Goal: Complete application form

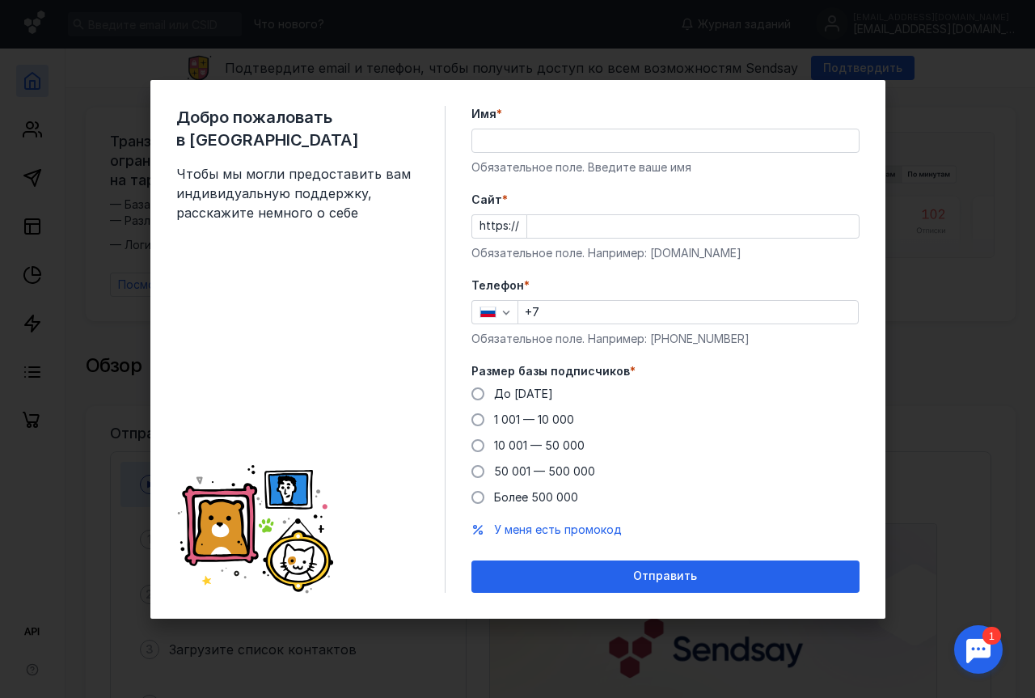
click at [482, 142] on input "Имя *" at bounding box center [665, 140] width 386 height 23
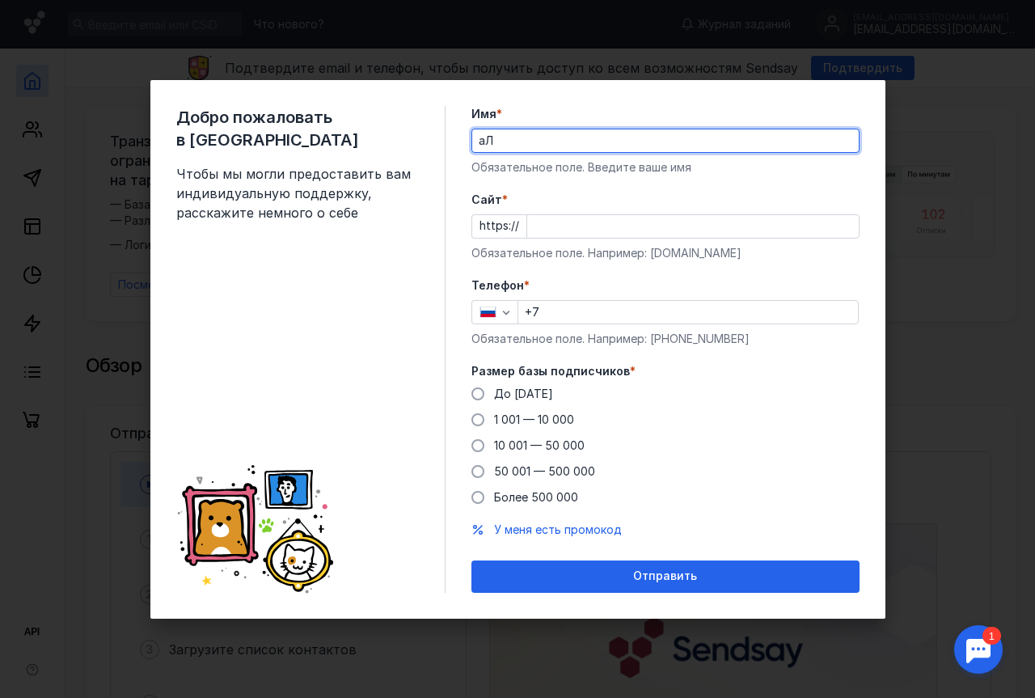
type input "[PERSON_NAME]"
click at [552, 307] on input "+7" at bounding box center [687, 312] width 339 height 23
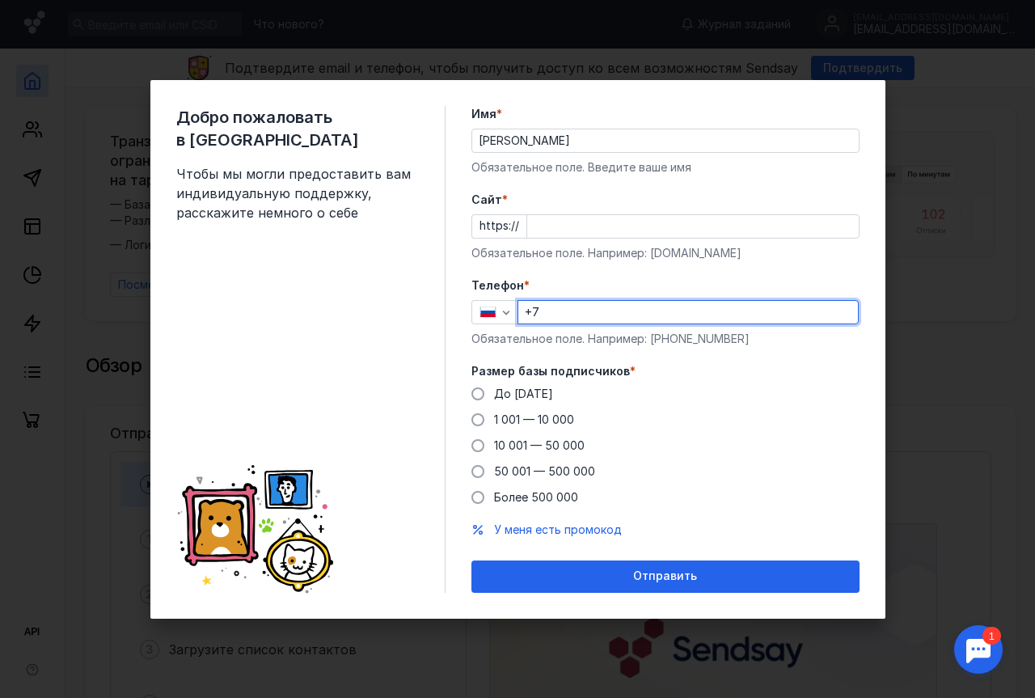
type input "[PHONE_NUMBER]"
click at [523, 225] on div "https://" at bounding box center [665, 226] width 388 height 24
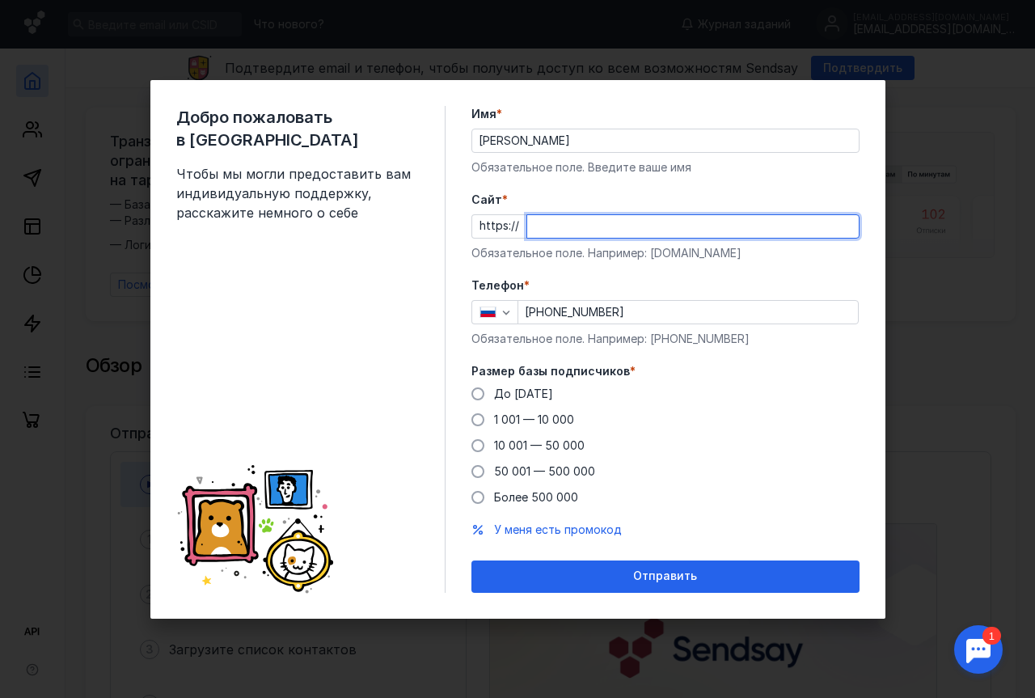
paste input "[URL][DOMAIN_NAME]"
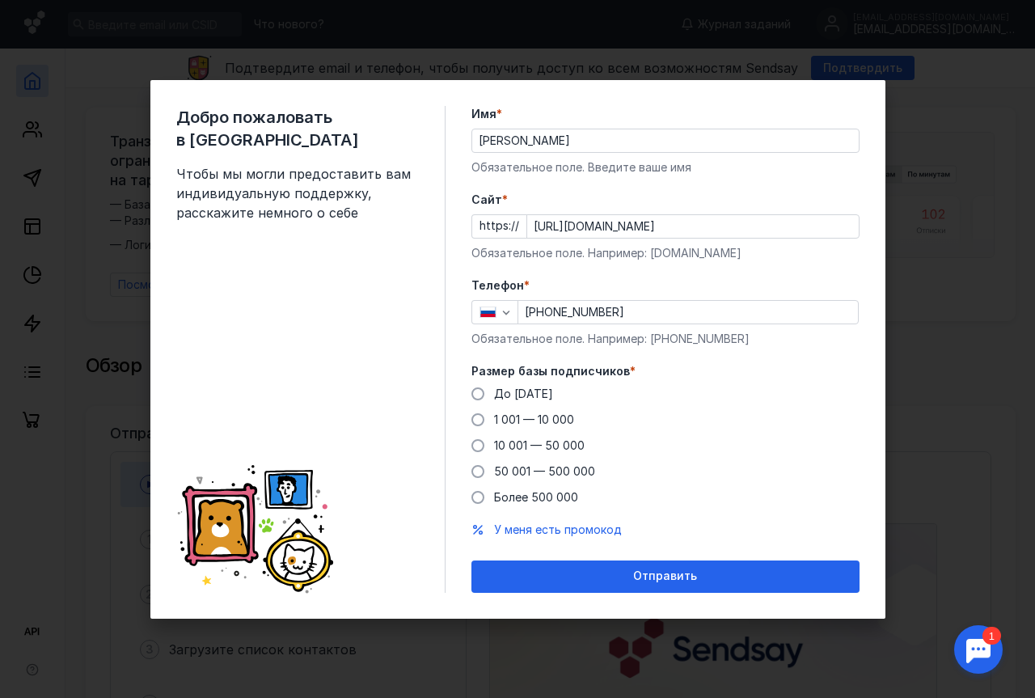
click at [748, 273] on form "Имя * [PERSON_NAME] поле. Введите ваше имя [PERSON_NAME] * https:// [URL][DOMAI…" at bounding box center [665, 349] width 388 height 487
click at [623, 225] on input "[URL][DOMAIN_NAME]" at bounding box center [692, 226] width 331 height 23
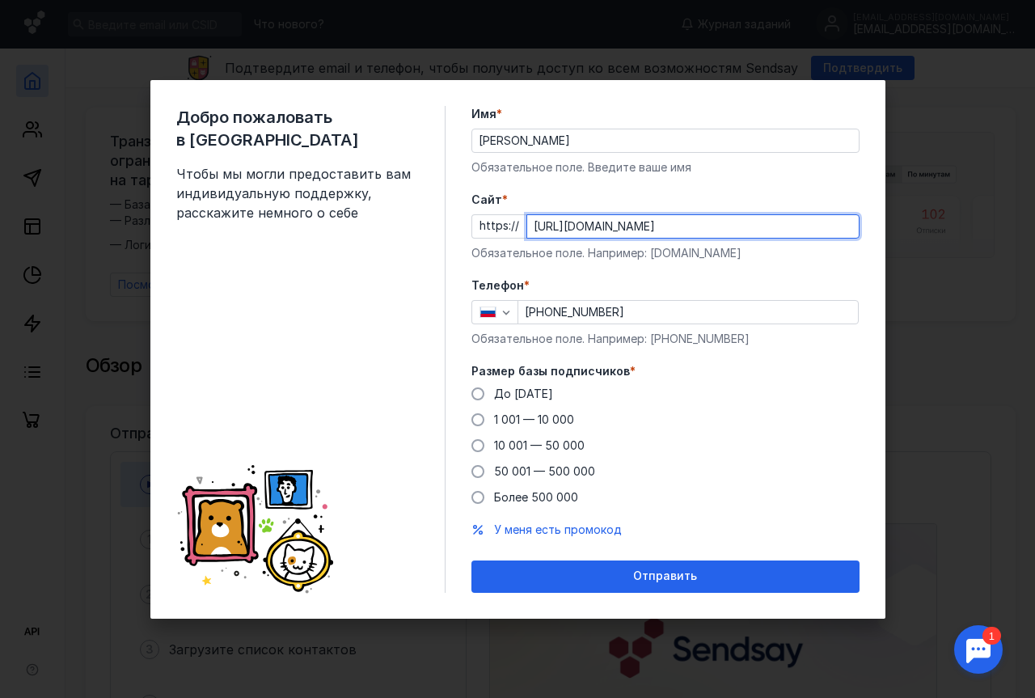
click at [623, 225] on input "[URL][DOMAIN_NAME]" at bounding box center [692, 226] width 331 height 23
paste input "text"
type input "[DOMAIN_NAME][URL]"
click at [749, 415] on div "До [DATE] 1 001 — 10 000 10 001 — 50 000 50 001 — 500 000 Более 500 000" at bounding box center [665, 446] width 388 height 120
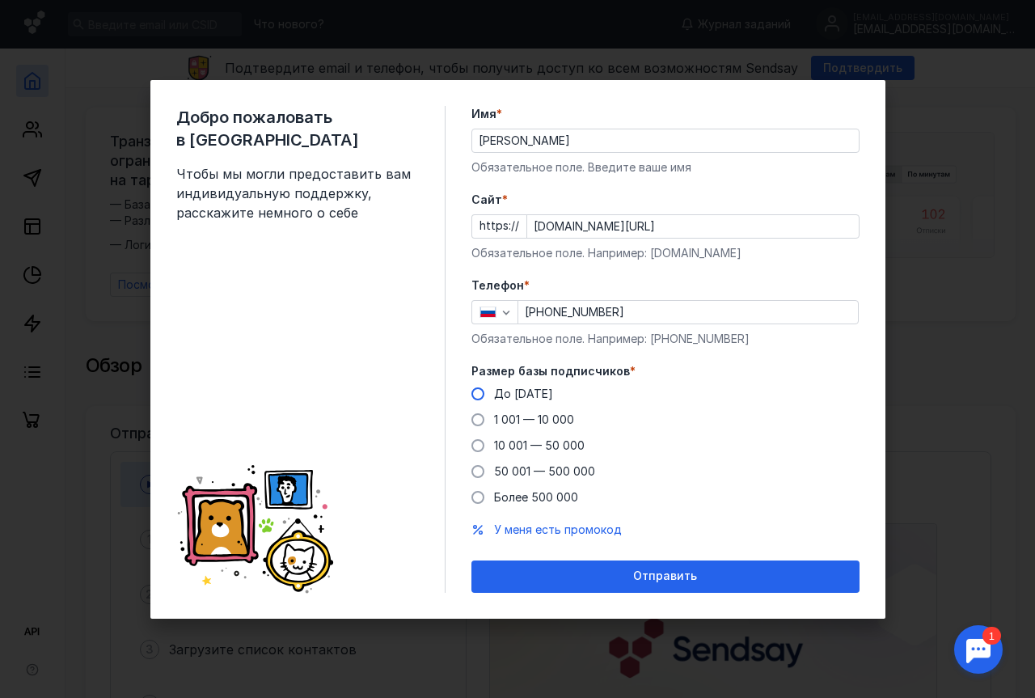
click at [481, 391] on span at bounding box center [477, 393] width 13 height 13
click at [0, 0] on input "До [DATE]" at bounding box center [0, 0] width 0 height 0
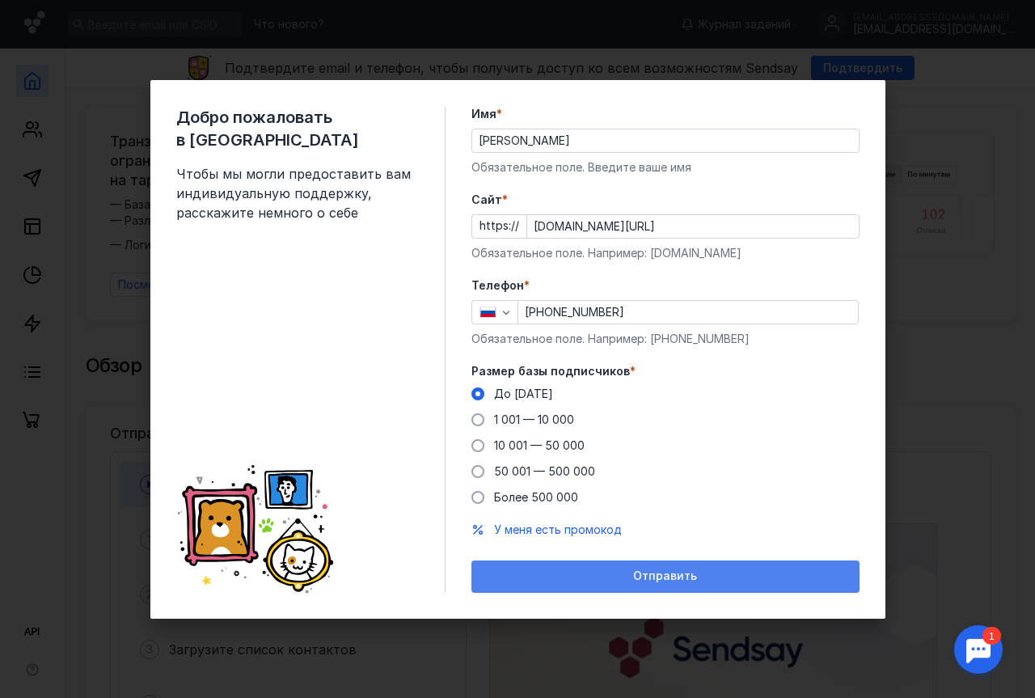
click at [664, 575] on span "Отправить" at bounding box center [665, 576] width 64 height 14
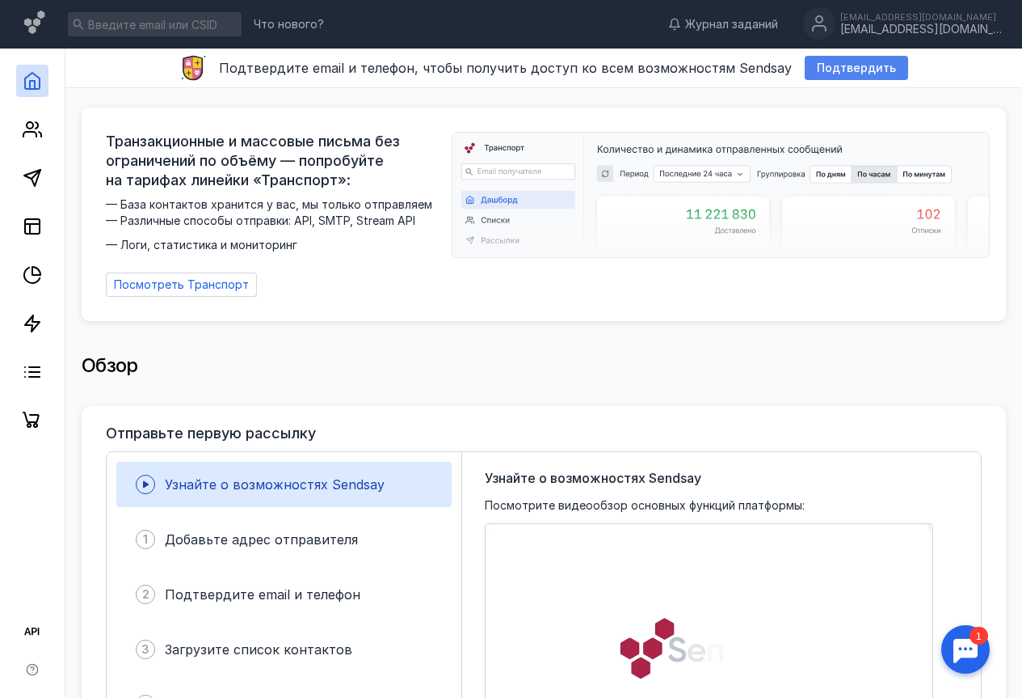
click at [845, 69] on span "Подтвердить" at bounding box center [856, 68] width 79 height 14
